Goal: Information Seeking & Learning: Learn about a topic

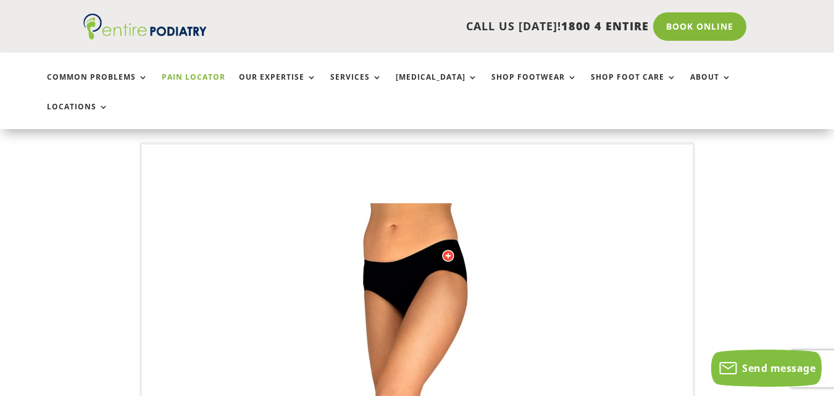
scroll to position [99, 0]
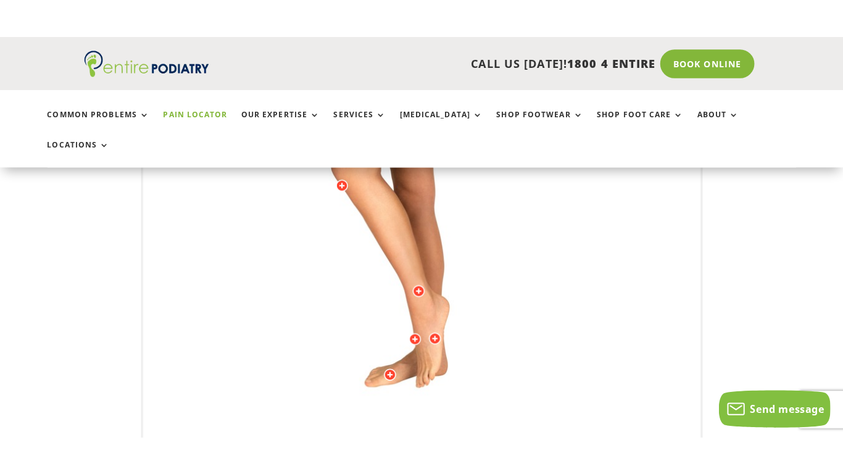
scroll to position [593, 0]
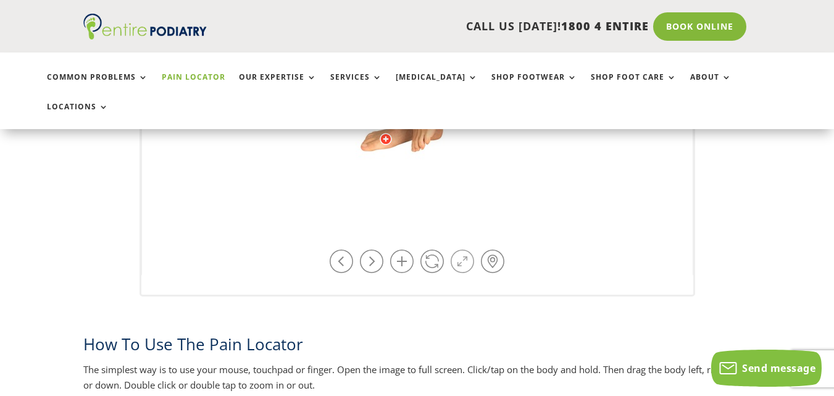
click at [461, 249] on link at bounding box center [462, 260] width 23 height 23
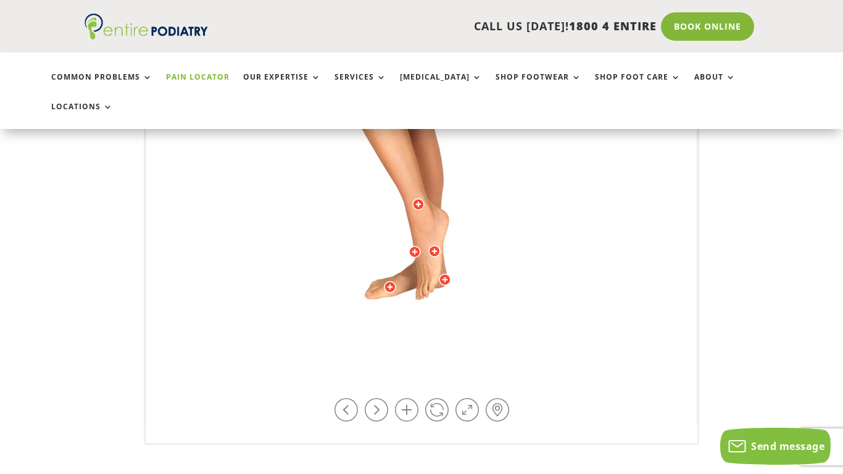
scroll to position [247, 0]
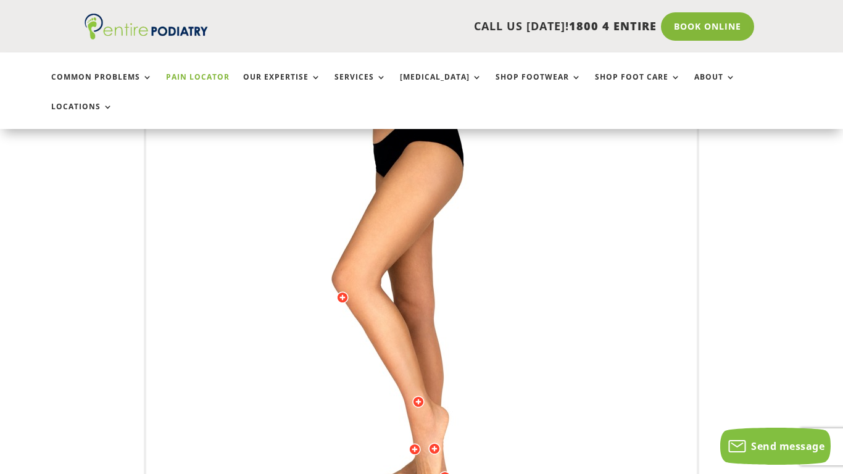
drag, startPoint x: 575, startPoint y: 172, endPoint x: 580, endPoint y: 277, distance: 105.7
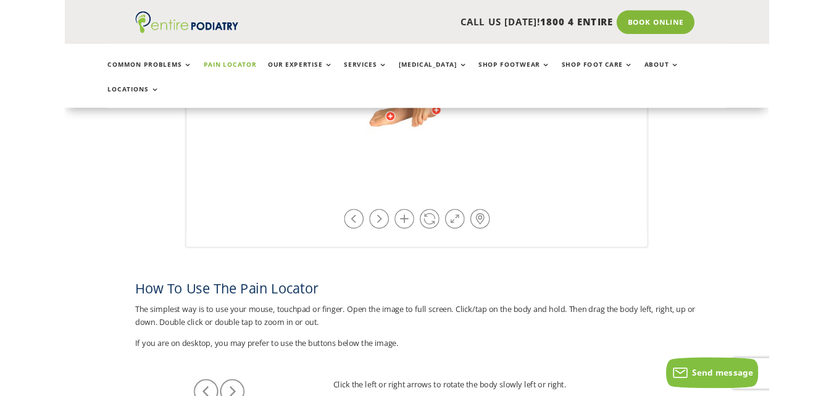
scroll to position [296, 0]
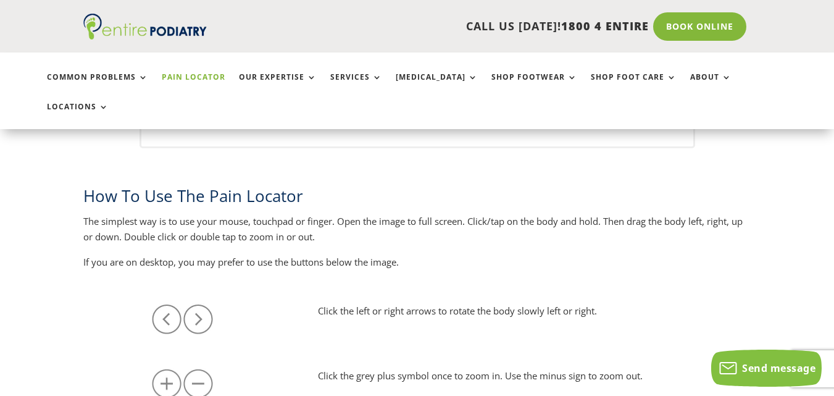
scroll to position [889, 0]
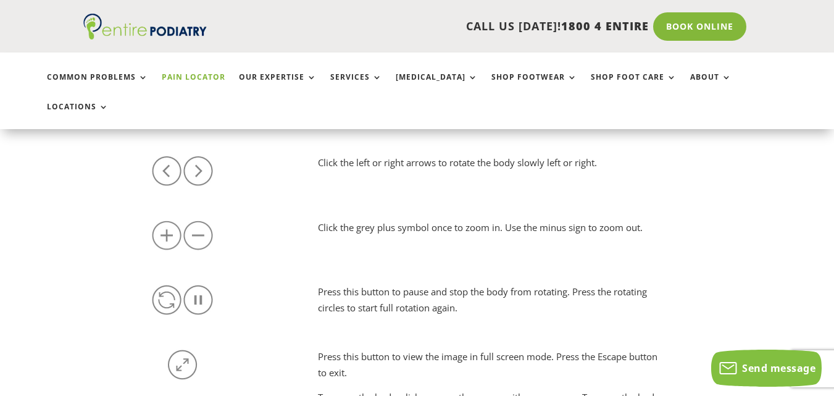
click at [188, 349] on img at bounding box center [182, 364] width 62 height 31
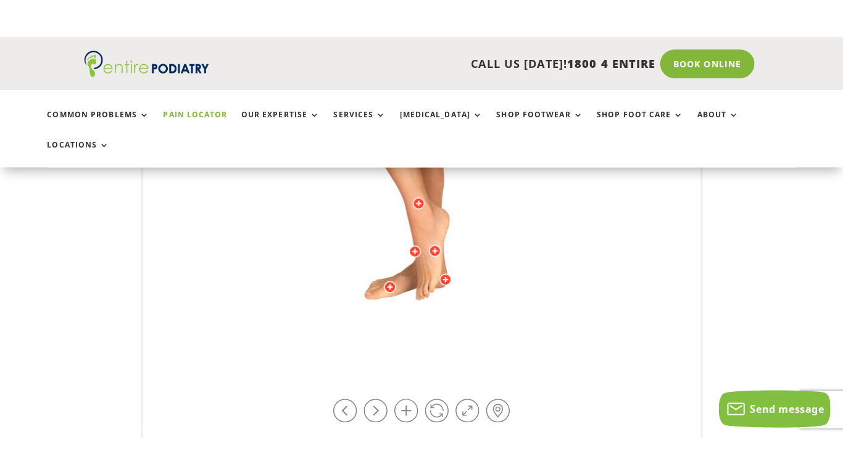
scroll to position [494, 0]
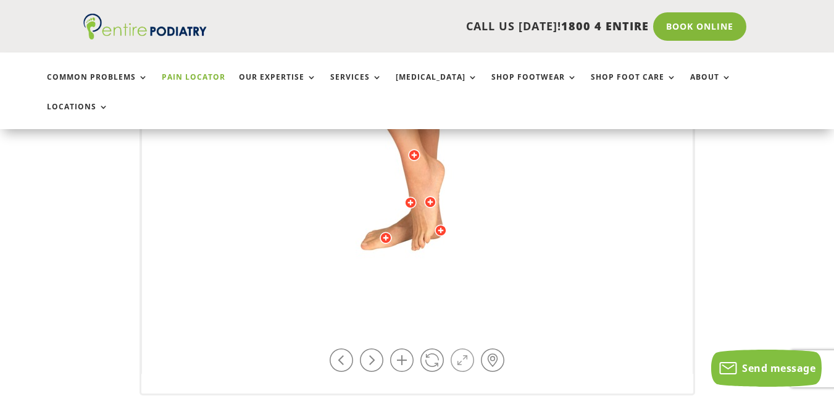
click at [459, 348] on link at bounding box center [462, 359] width 23 height 23
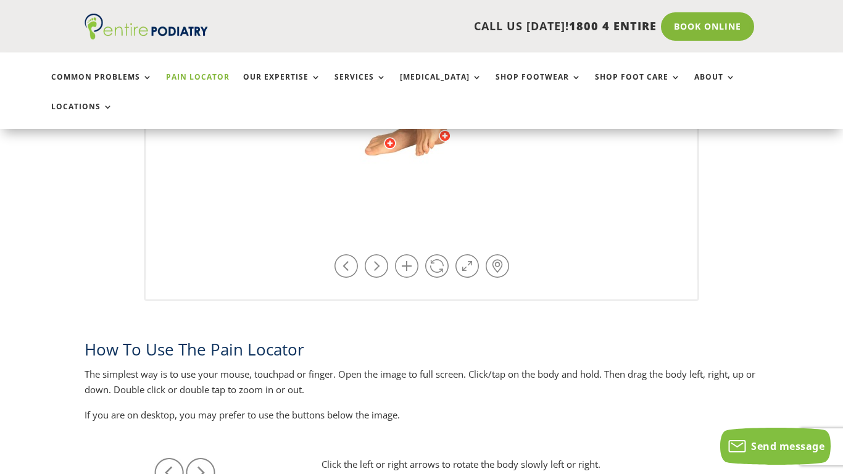
scroll to position [588, 0]
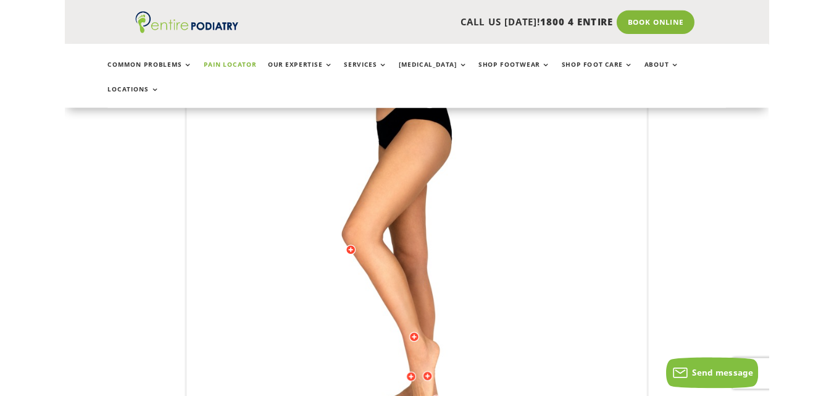
scroll to position [241, 0]
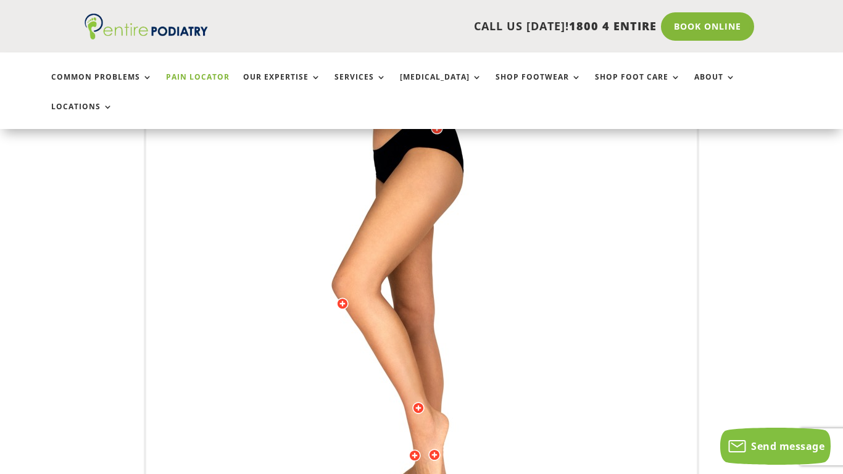
drag, startPoint x: 540, startPoint y: 215, endPoint x: 543, endPoint y: 316, distance: 100.7
drag, startPoint x: 488, startPoint y: 236, endPoint x: 686, endPoint y: 291, distance: 205.7
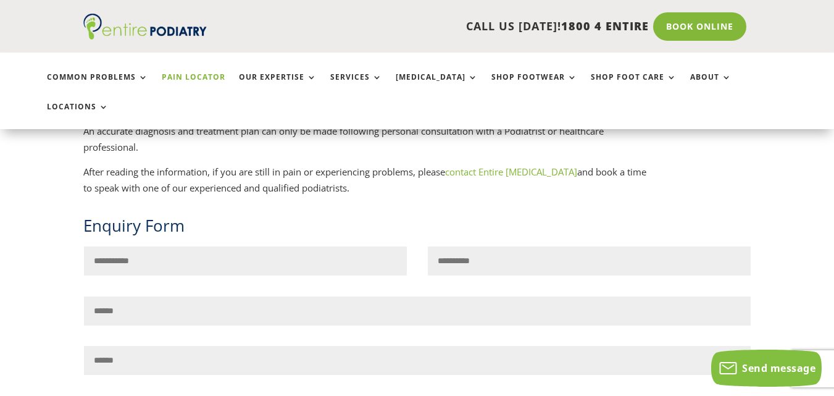
scroll to position [1229, 0]
